Goal: Navigation & Orientation: Find specific page/section

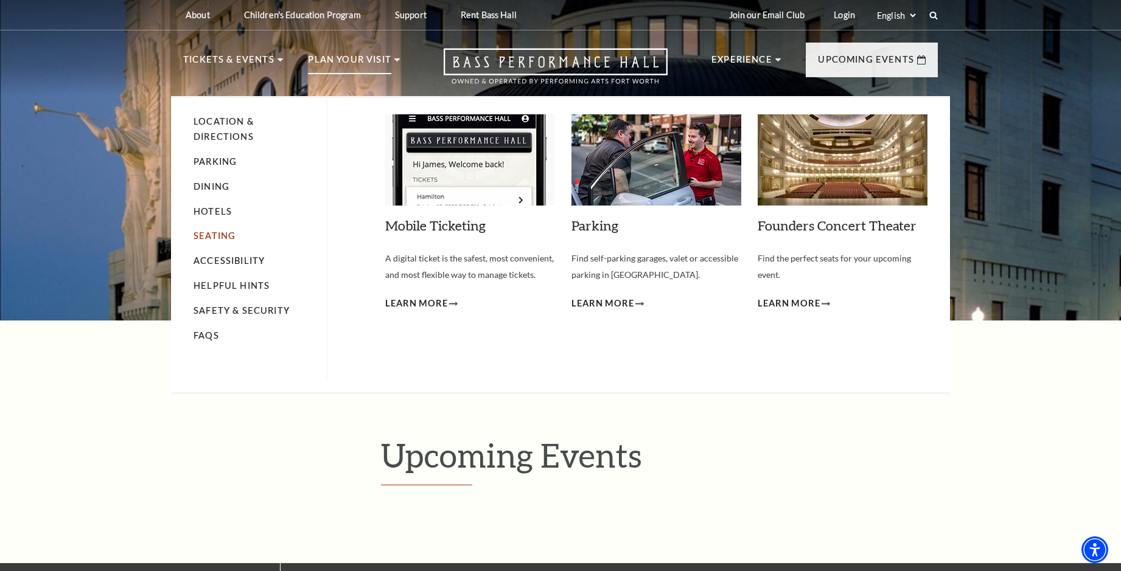
click at [204, 239] on link "Seating" at bounding box center [215, 236] width 42 height 10
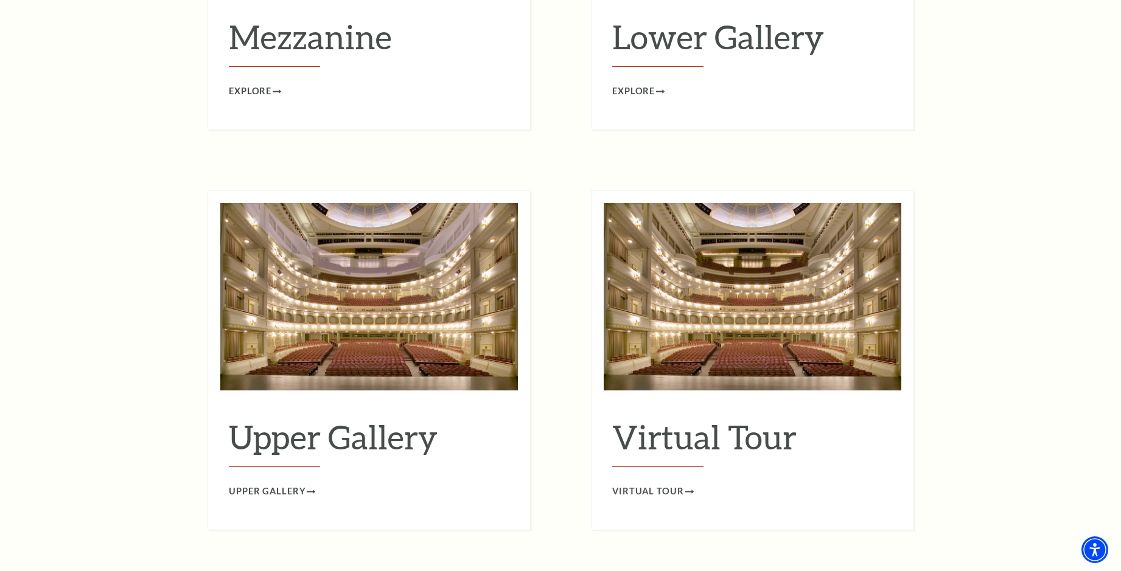
scroll to position [1887, 0]
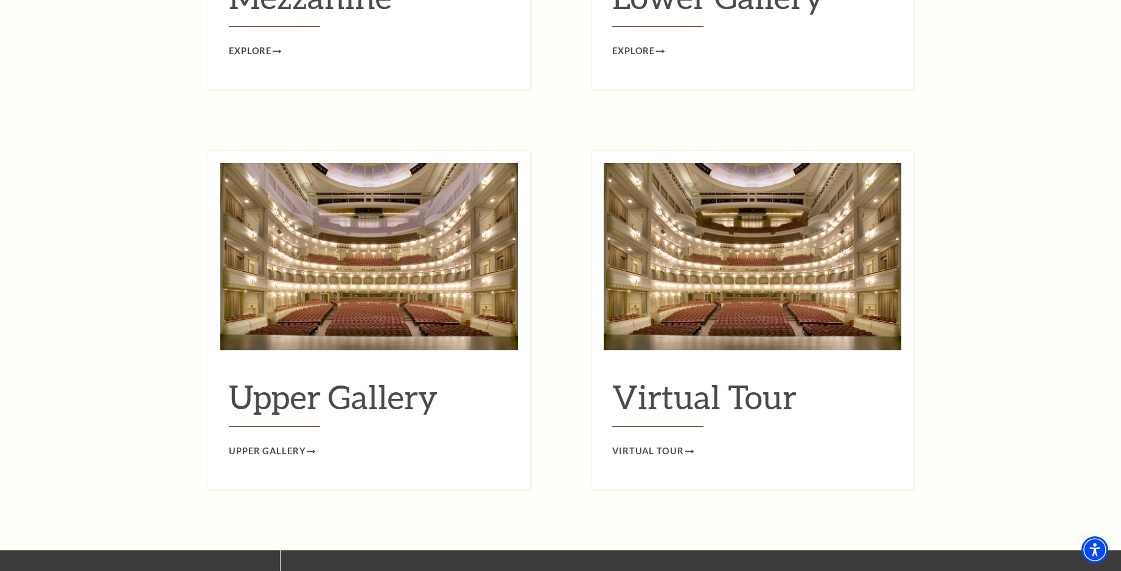
click at [373, 289] on img at bounding box center [369, 256] width 298 height 187
click at [287, 444] on span "Upper Gallery" at bounding box center [267, 451] width 77 height 15
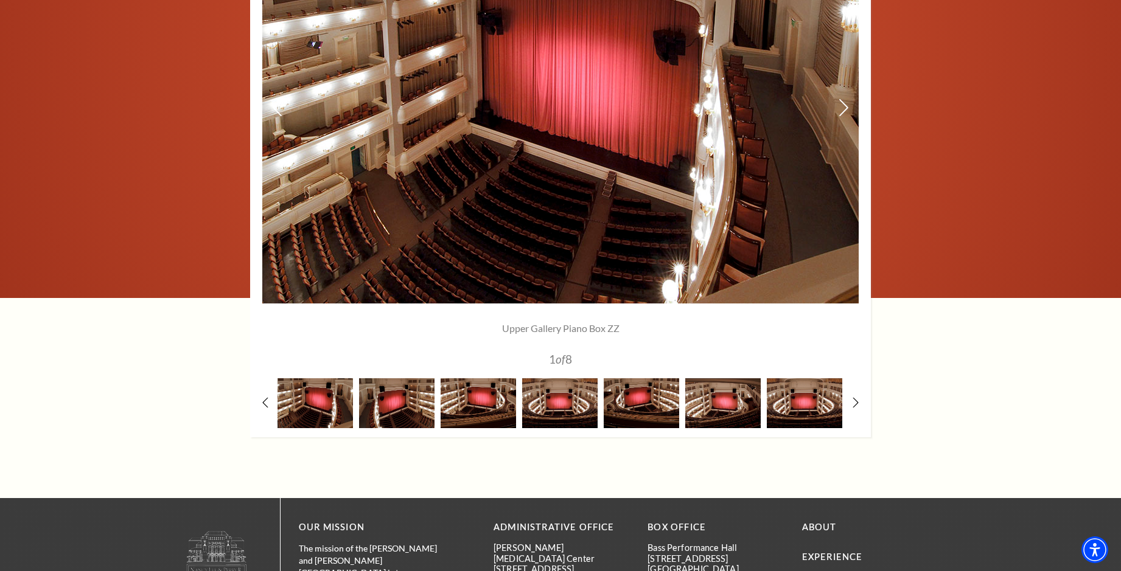
scroll to position [974, 0]
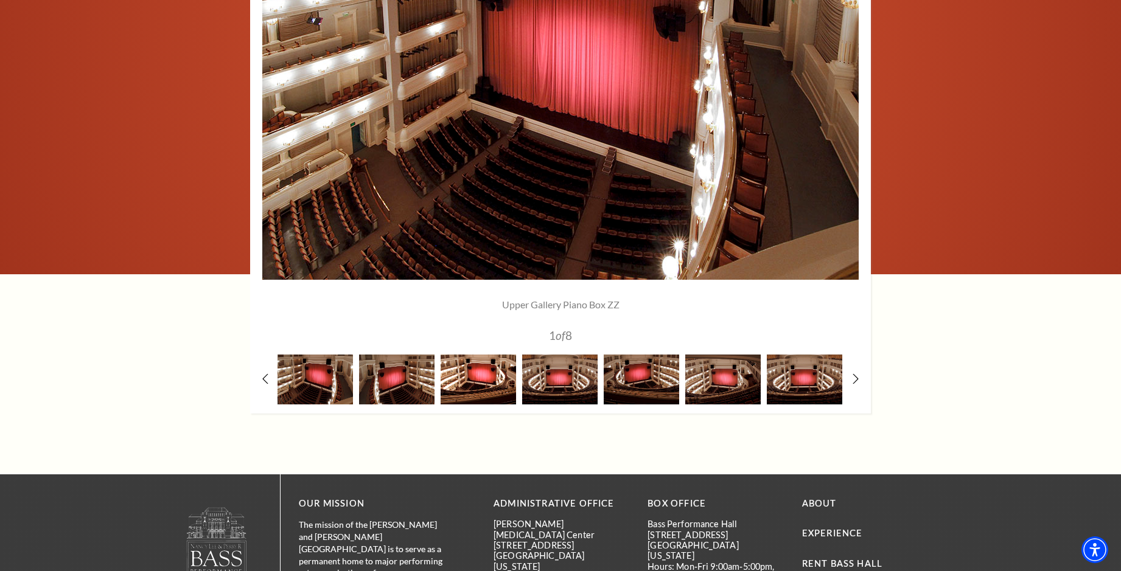
click at [467, 380] on img at bounding box center [478, 379] width 75 height 49
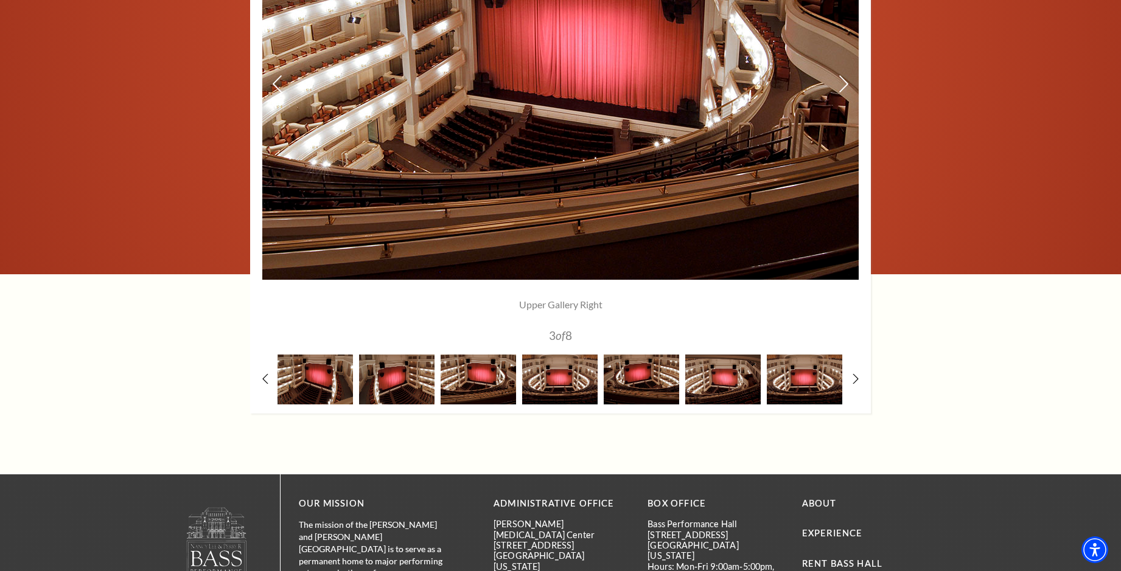
scroll to position [913, 0]
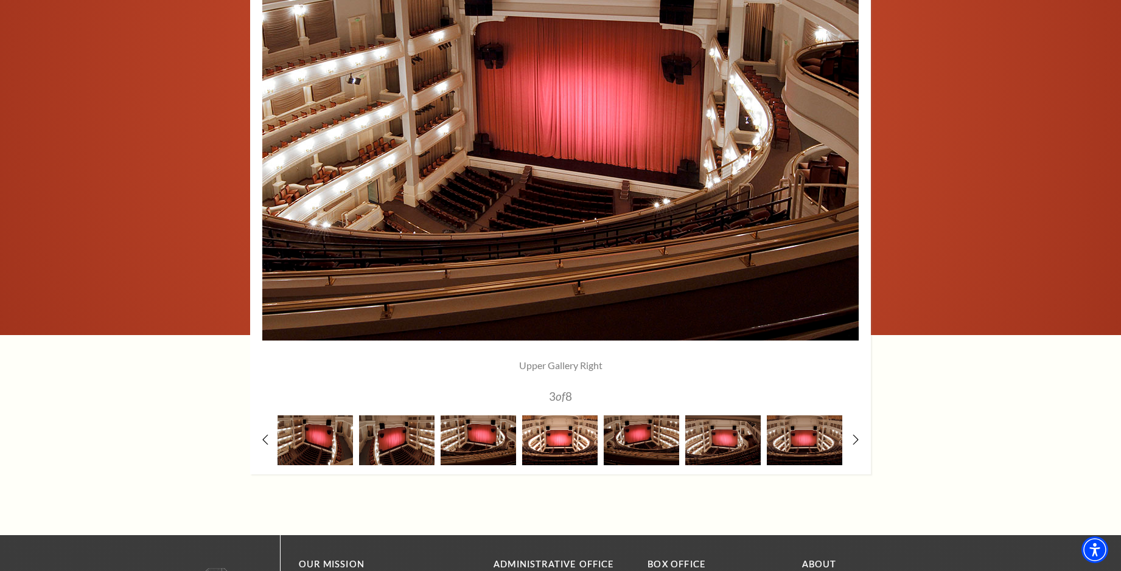
click at [563, 444] on img at bounding box center [559, 440] width 75 height 49
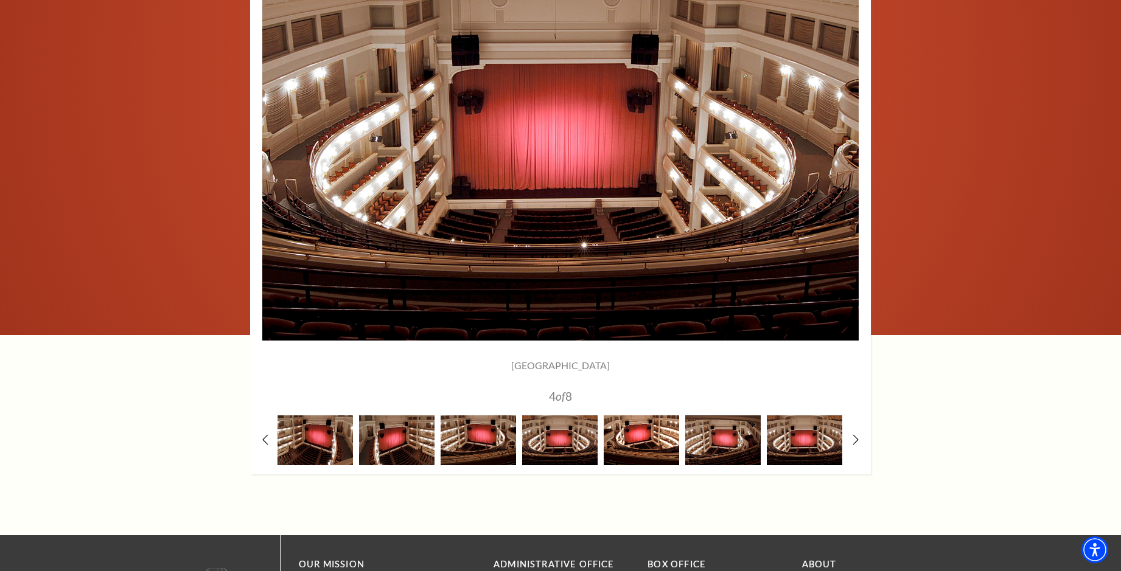
click at [639, 443] on img at bounding box center [641, 440] width 75 height 49
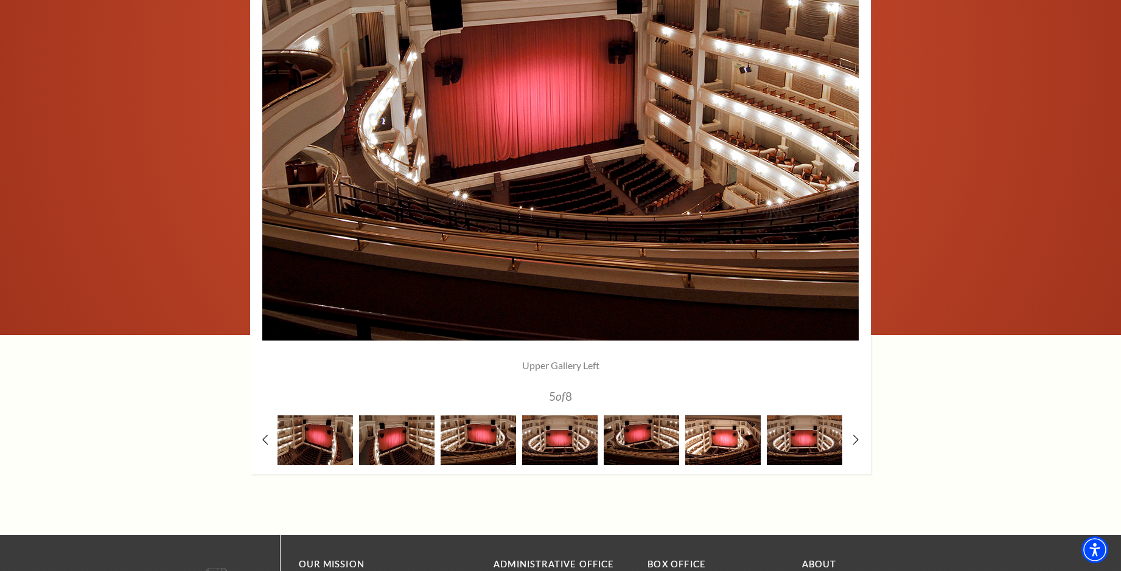
click at [725, 444] on img at bounding box center [722, 440] width 75 height 49
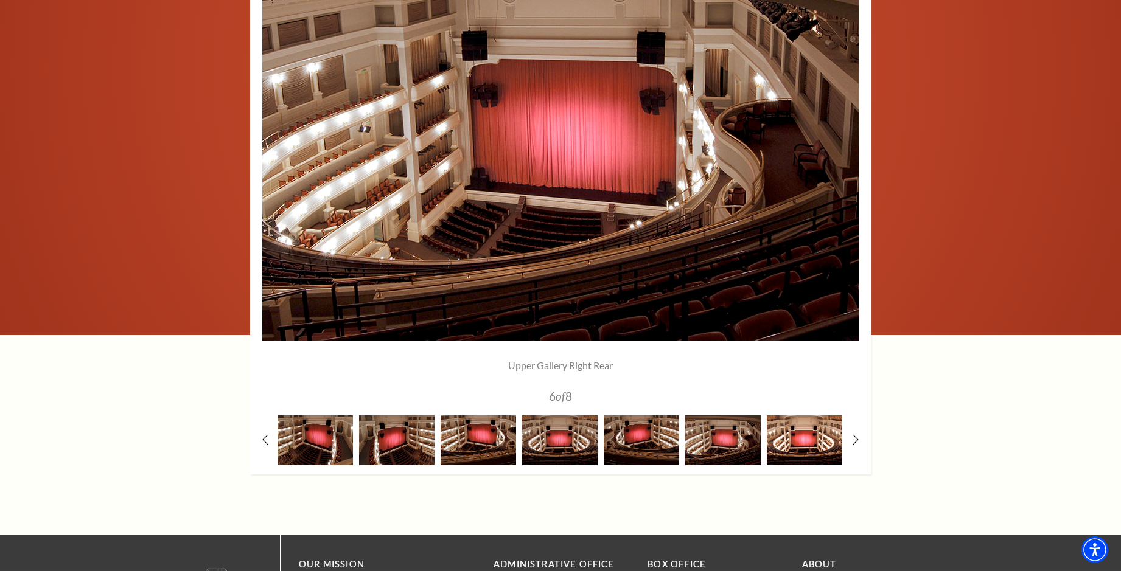
click at [798, 442] on img at bounding box center [804, 440] width 75 height 49
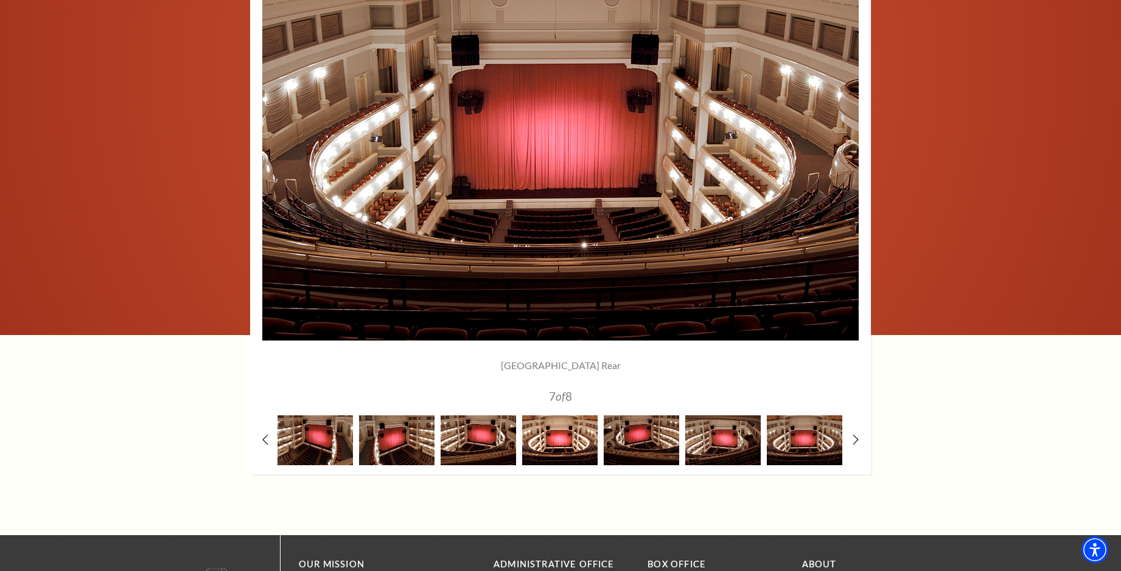
click at [567, 446] on img at bounding box center [559, 440] width 75 height 49
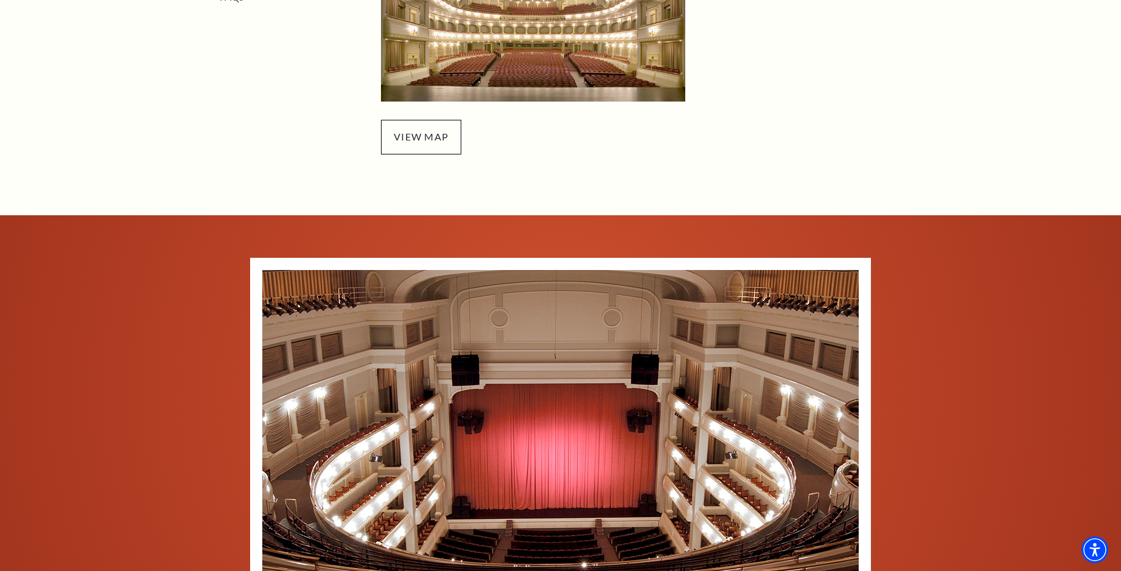
scroll to position [426, 0]
